Goal: Download file/media

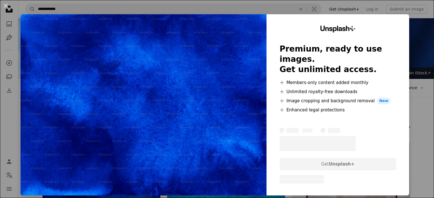
scroll to position [47, 0]
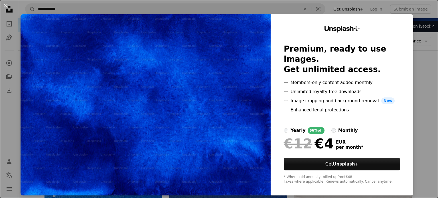
click at [420, 19] on div "An X shape Unsplash+ Premium, ready to use images. Get unlimited access. A plus…" at bounding box center [219, 99] width 438 height 198
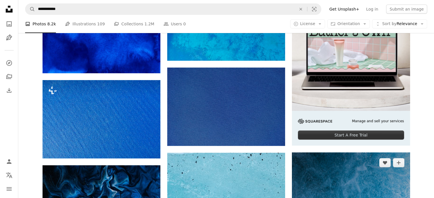
scroll to position [0, 0]
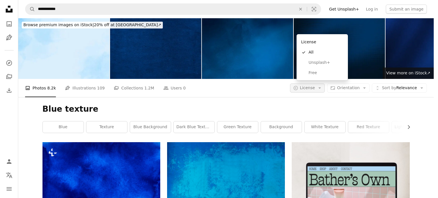
click at [321, 84] on button "A copyright icon © License Arrow down" at bounding box center [307, 88] width 35 height 9
click at [316, 72] on span "Free" at bounding box center [326, 73] width 35 height 6
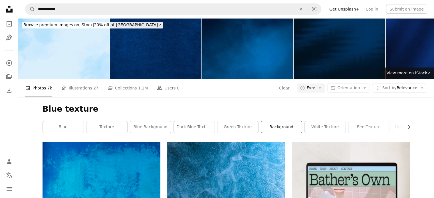
click at [284, 122] on link "background" at bounding box center [281, 127] width 41 height 11
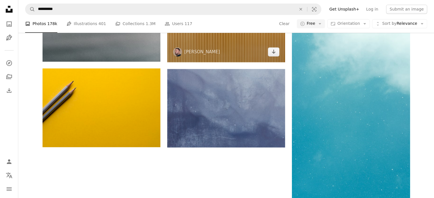
scroll to position [994, 0]
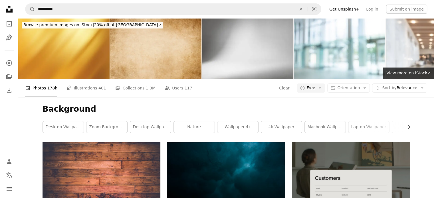
scroll to position [6, 0]
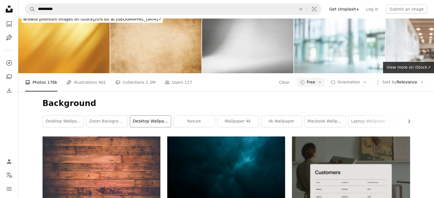
click at [150, 116] on link "desktop wallpaper" at bounding box center [150, 121] width 41 height 11
